Goal: Find specific page/section: Find specific page/section

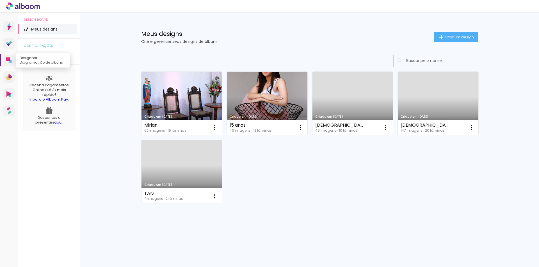
click at [9, 62] on icon at bounding box center [9, 61] width 6 height 6
click at [6, 79] on icon at bounding box center [9, 77] width 6 height 6
click at [10, 30] on icon at bounding box center [9, 26] width 6 height 7
